Goal: Task Accomplishment & Management: Manage account settings

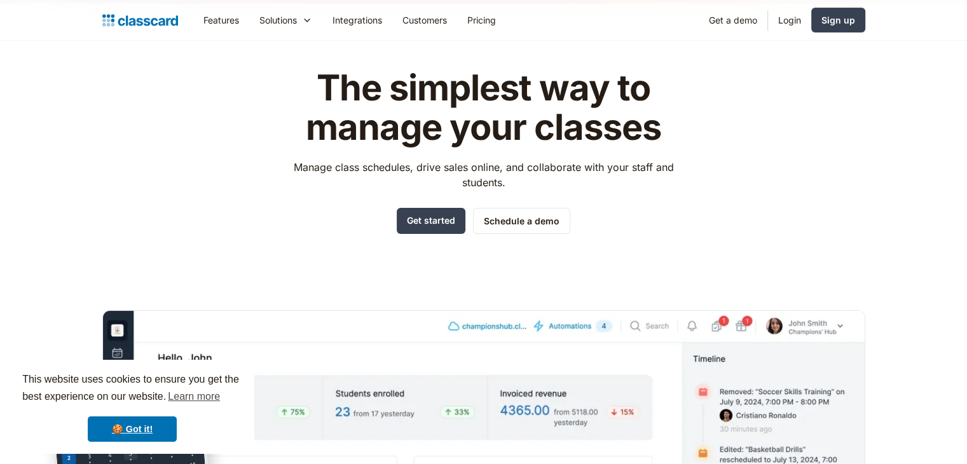
scroll to position [38, 0]
click at [800, 19] on link "Login" at bounding box center [789, 20] width 43 height 29
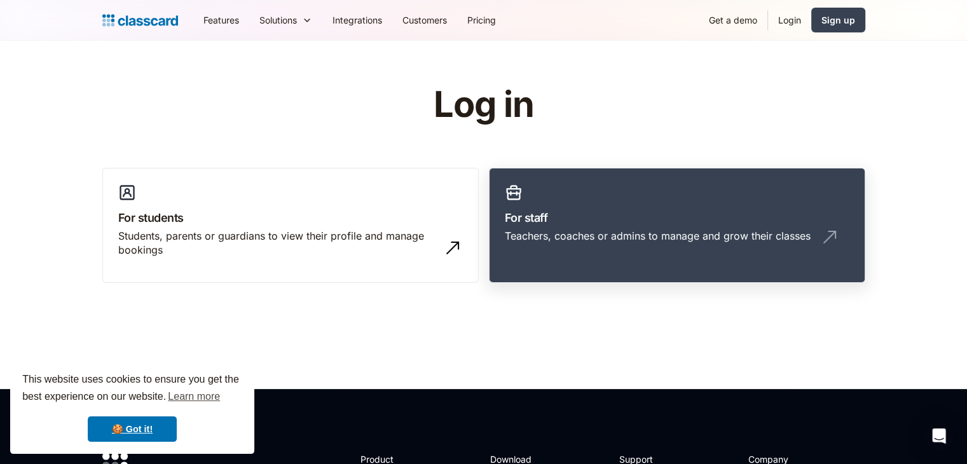
click at [570, 214] on h3 "For staff" at bounding box center [677, 217] width 345 height 17
